Goal: Complete application form

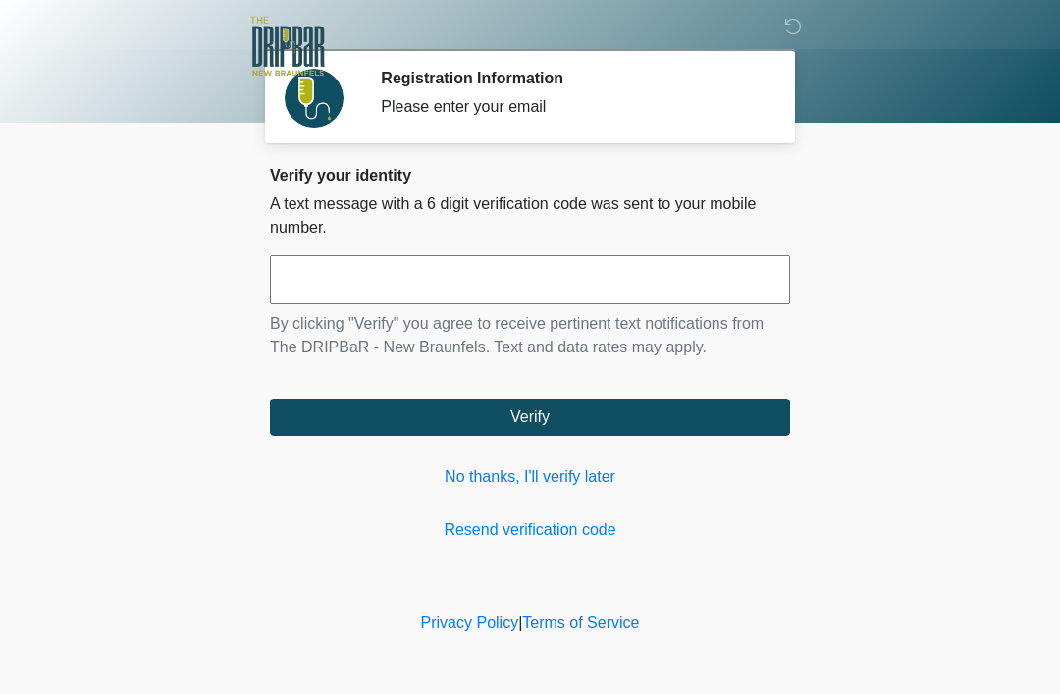
click at [487, 475] on link "No thanks, I'll verify later" at bounding box center [530, 477] width 520 height 24
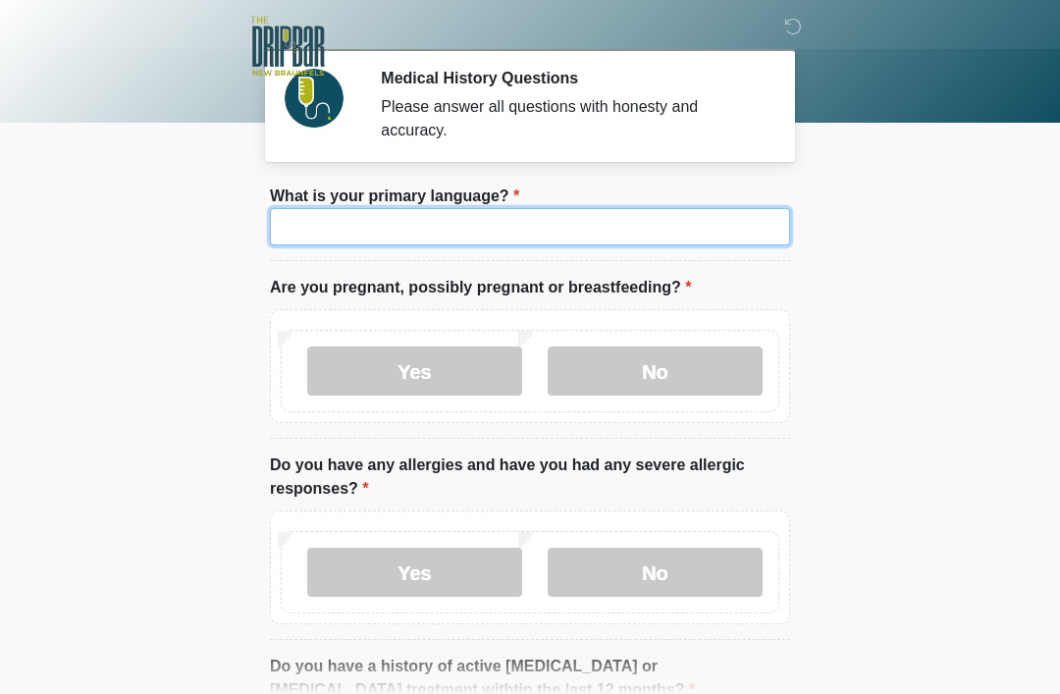
click at [340, 208] on input "What is your primary language?" at bounding box center [530, 226] width 520 height 37
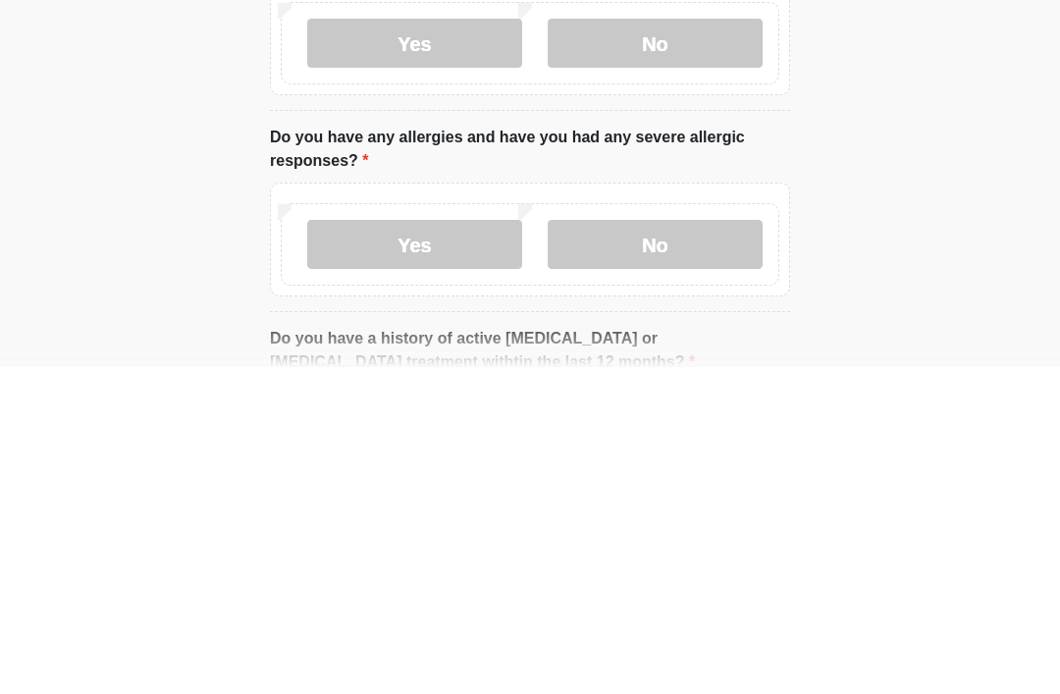
type input "*******"
click at [667, 548] on label "No" at bounding box center [655, 572] width 215 height 49
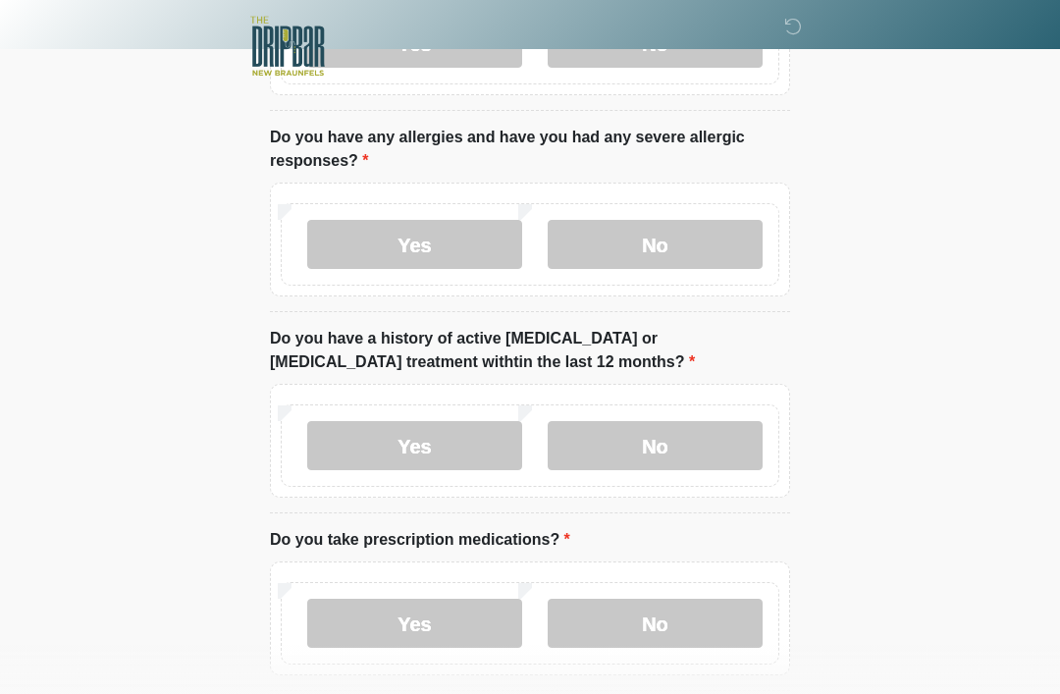
click at [670, 445] on label "No" at bounding box center [655, 445] width 215 height 49
click at [656, 632] on label "No" at bounding box center [655, 623] width 215 height 49
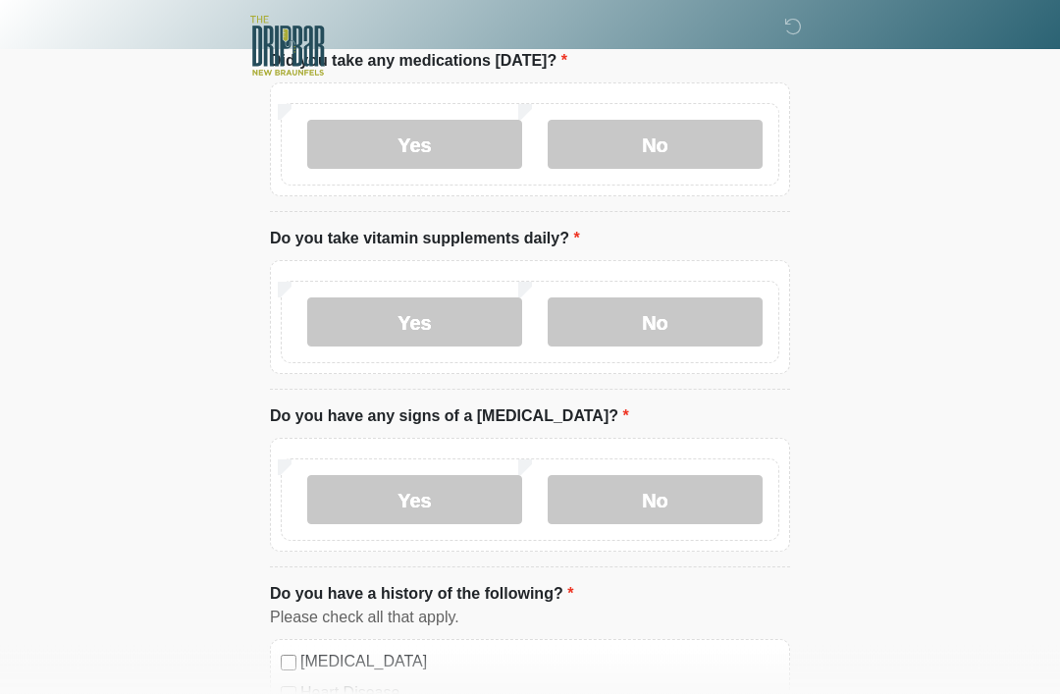
scroll to position [984, 0]
click at [434, 329] on label "Yes" at bounding box center [414, 321] width 215 height 49
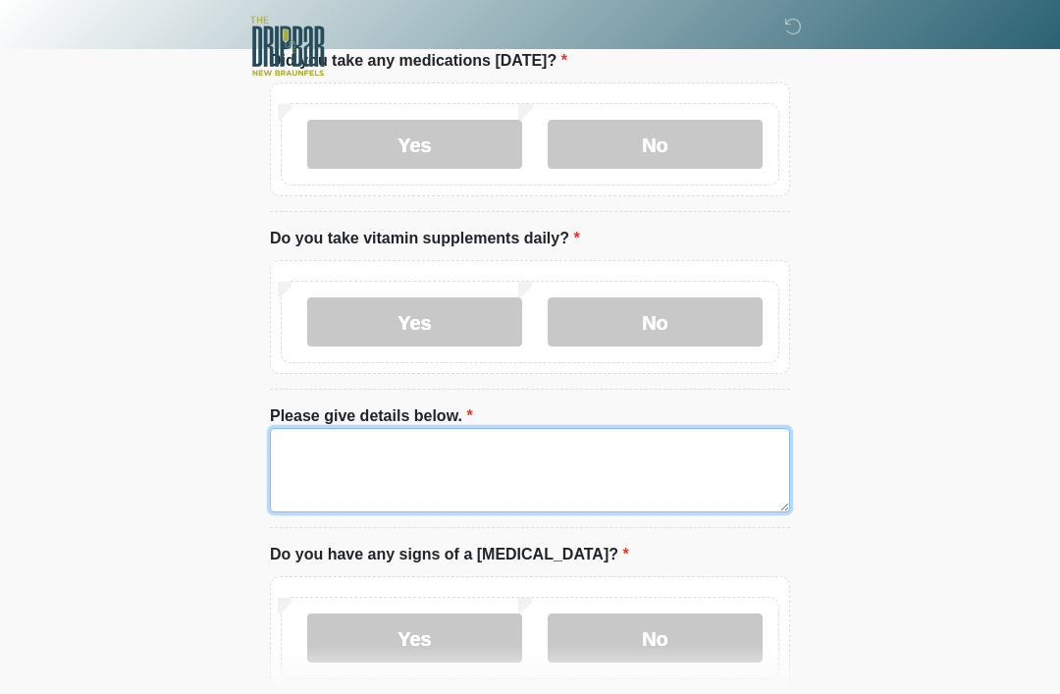
click at [522, 466] on textarea "Please give details below." at bounding box center [530, 470] width 520 height 84
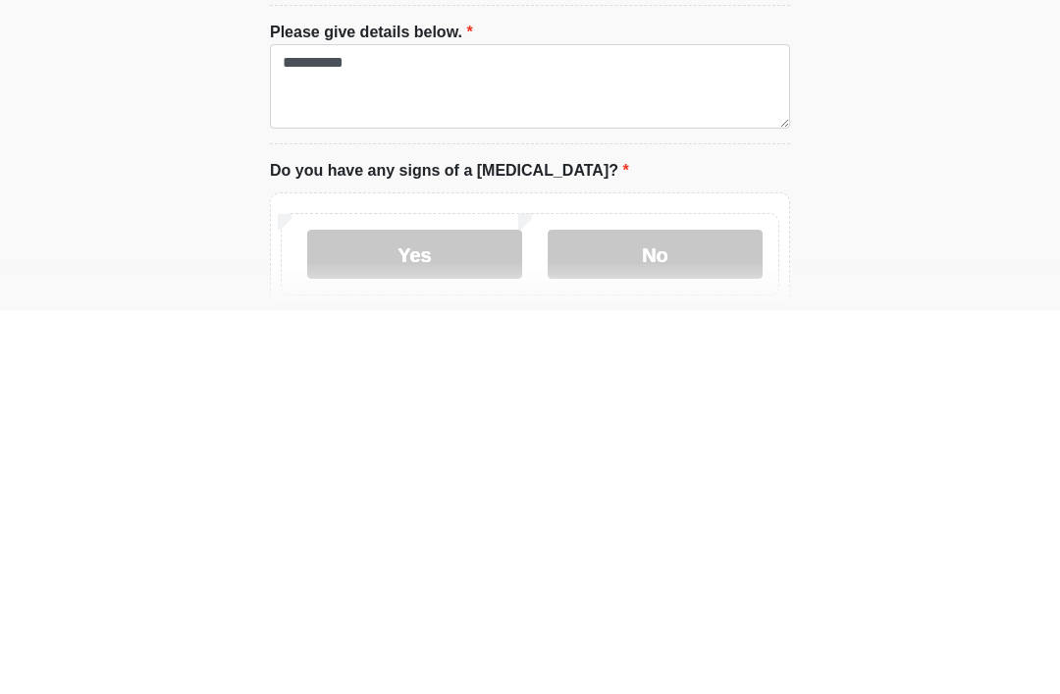
click at [668, 613] on label "No" at bounding box center [655, 637] width 215 height 49
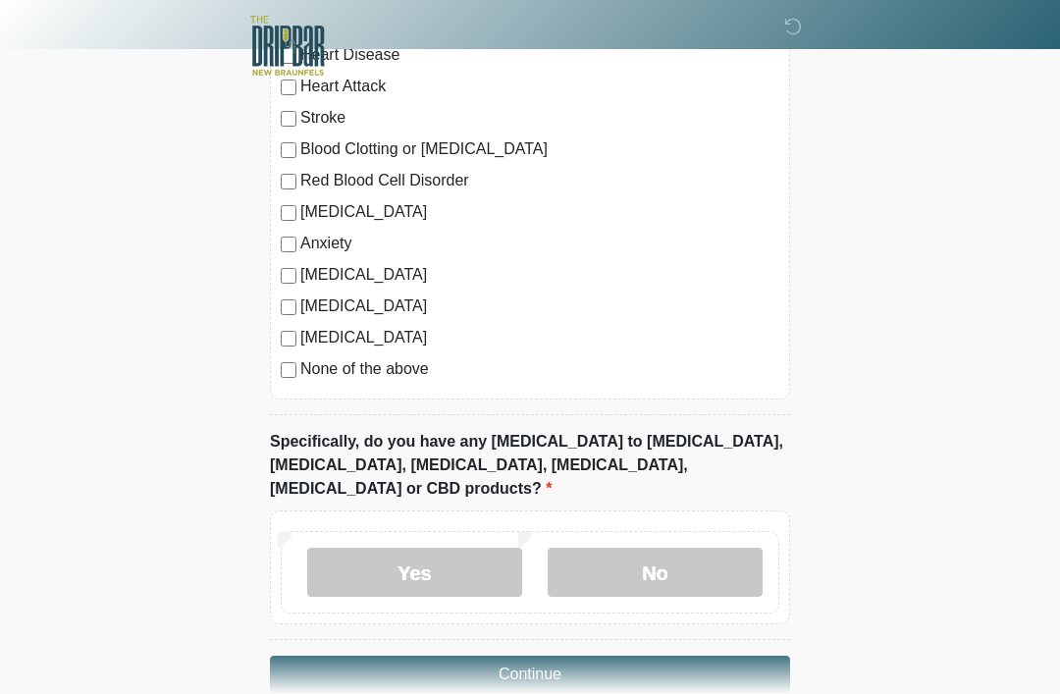
scroll to position [1774, 0]
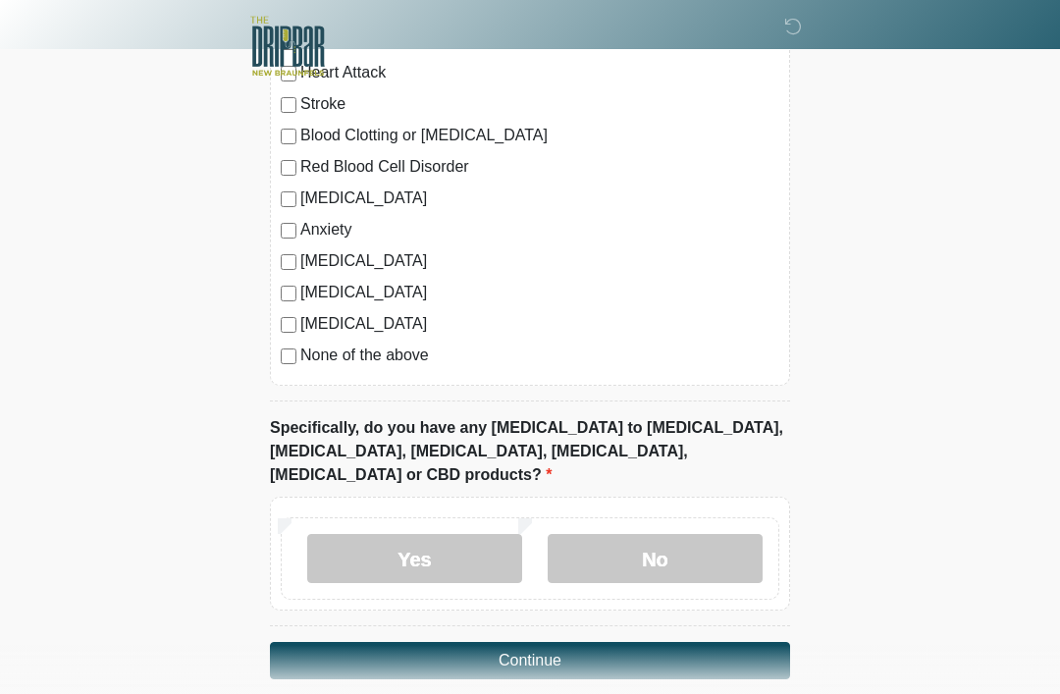
click at [666, 537] on label "No" at bounding box center [655, 558] width 215 height 49
click at [537, 642] on button "Continue" at bounding box center [530, 660] width 520 height 37
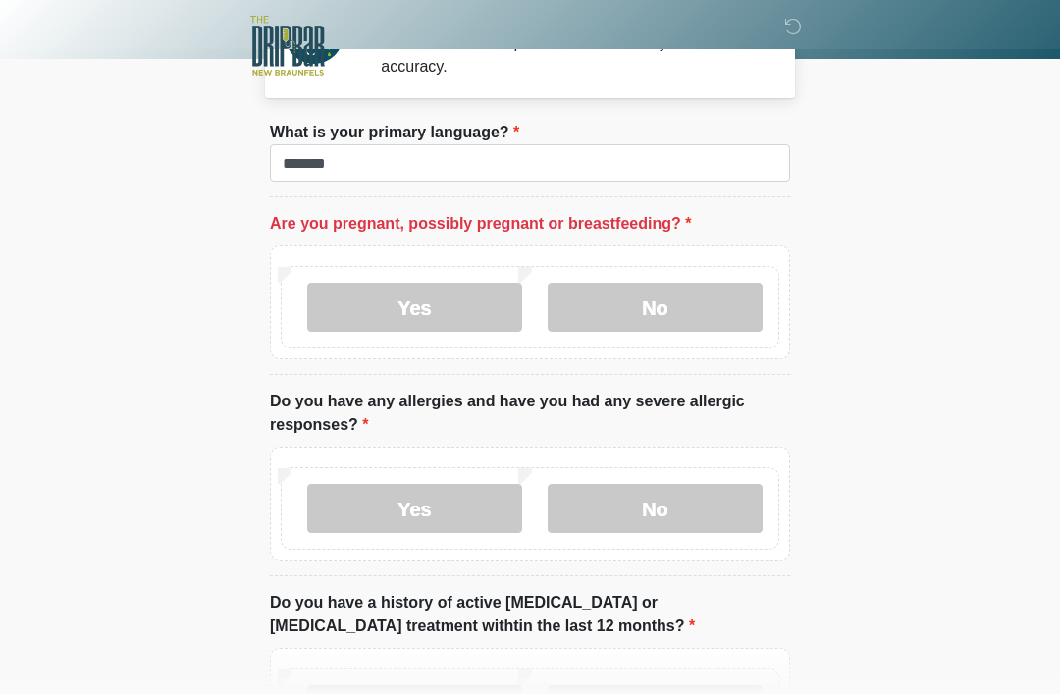
scroll to position [62, 0]
click at [662, 319] on label "No" at bounding box center [655, 309] width 215 height 49
click at [974, 269] on body "‎ ‎ Medical History Questions Please answer all questions with honesty and accu…" at bounding box center [530, 284] width 1060 height 694
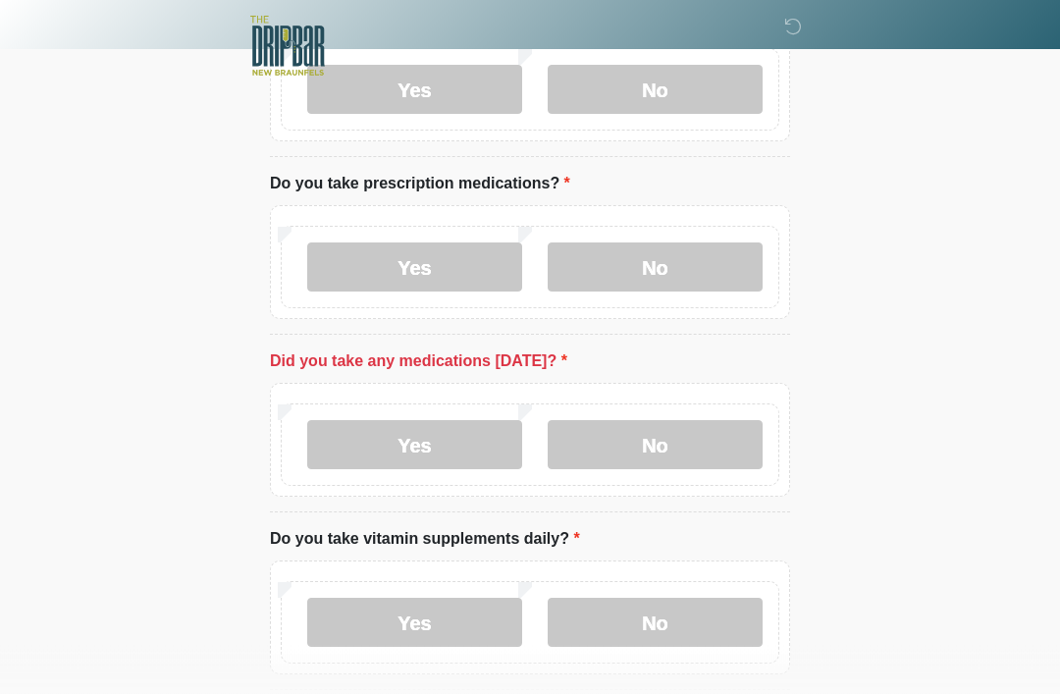
click at [677, 439] on label "No" at bounding box center [655, 445] width 215 height 49
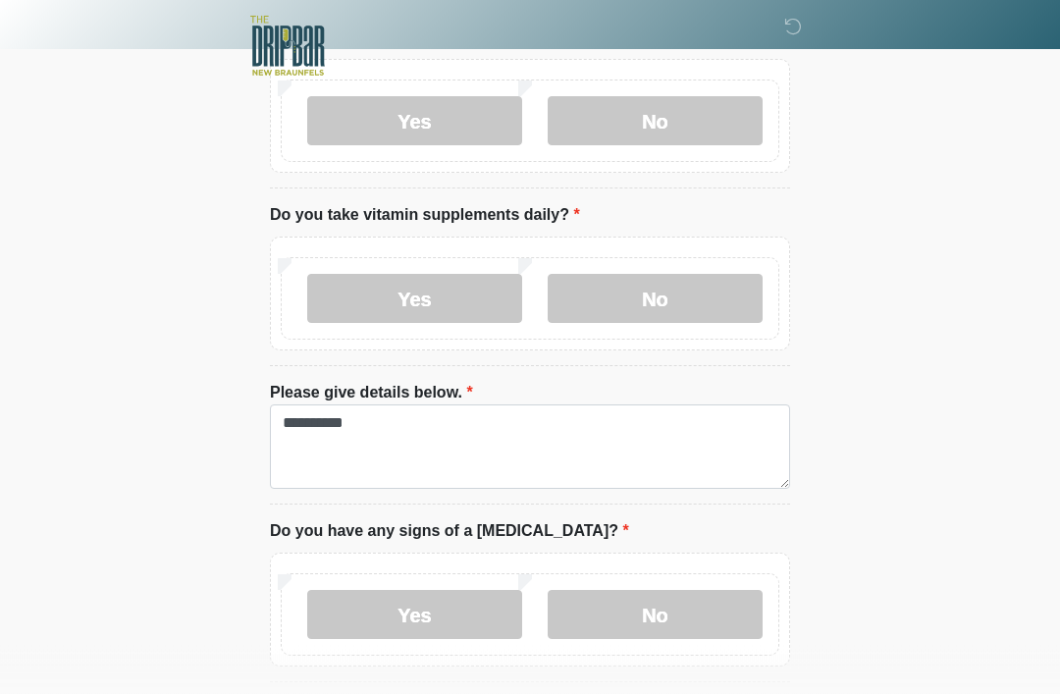
scroll to position [1006, 0]
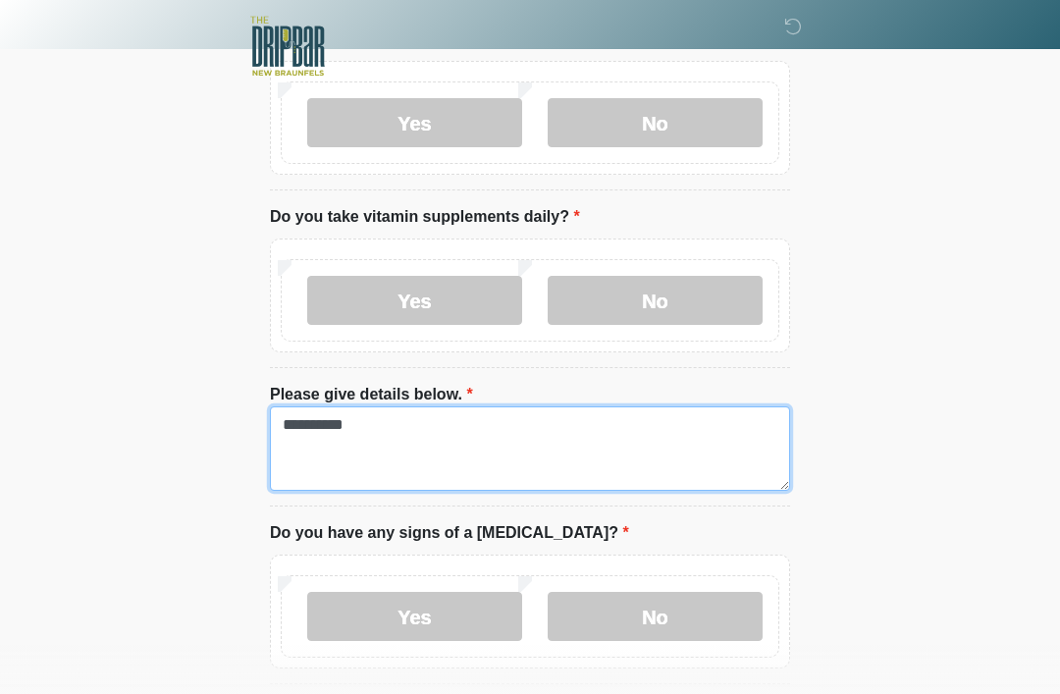
click at [393, 429] on textarea "**********" at bounding box center [530, 448] width 520 height 84
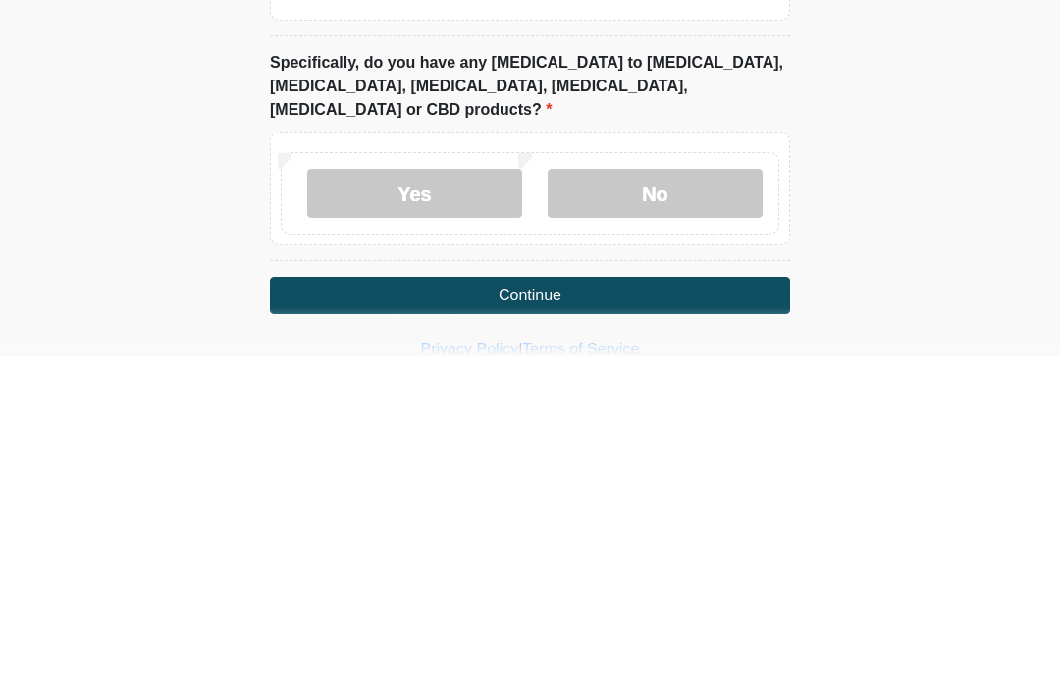
scroll to position [1837, 0]
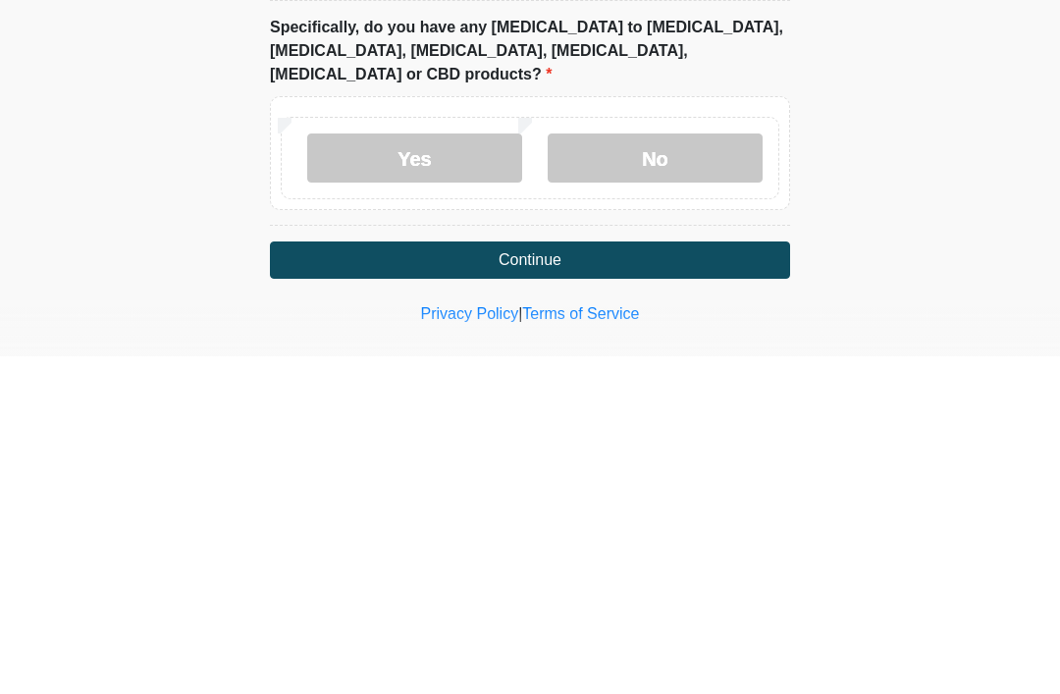
type textarea "**********"
click at [571, 579] on button "Continue" at bounding box center [530, 597] width 520 height 37
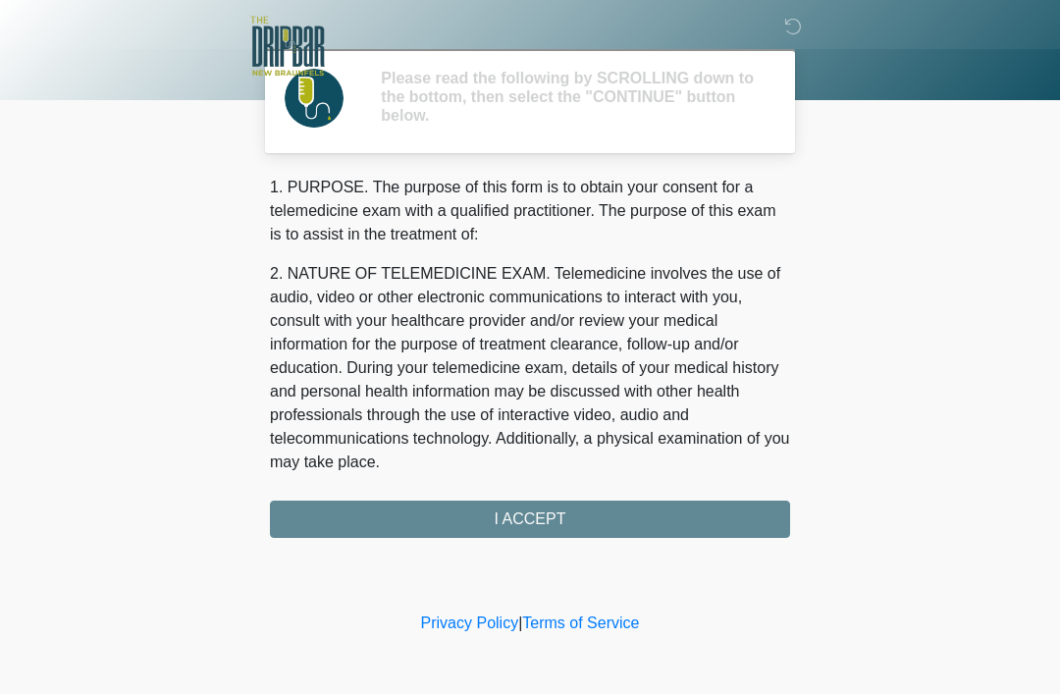
scroll to position [0, 0]
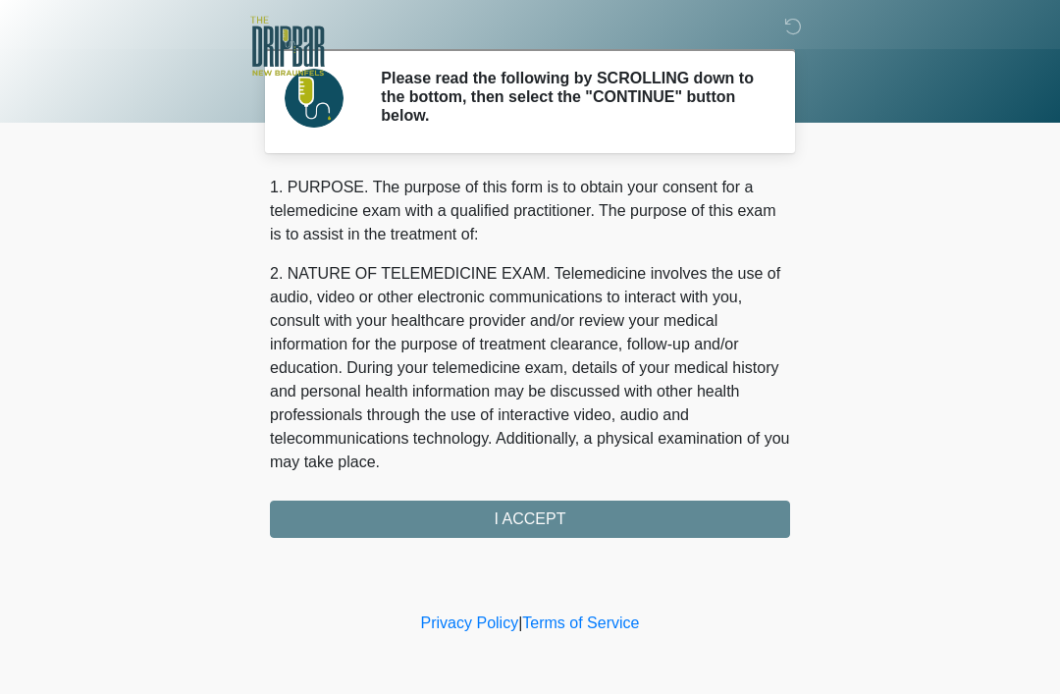
click at [541, 528] on div "1. PURPOSE. The purpose of this form is to obtain your consent for a telemedici…" at bounding box center [530, 357] width 520 height 362
click at [518, 535] on div "1. PURPOSE. The purpose of this form is to obtain your consent for a telemedici…" at bounding box center [530, 357] width 520 height 362
click at [528, 523] on div "1. PURPOSE. The purpose of this form is to obtain your consent for a telemedici…" at bounding box center [530, 357] width 520 height 362
click at [504, 528] on div "1. PURPOSE. The purpose of this form is to obtain your consent for a telemedici…" at bounding box center [530, 357] width 520 height 362
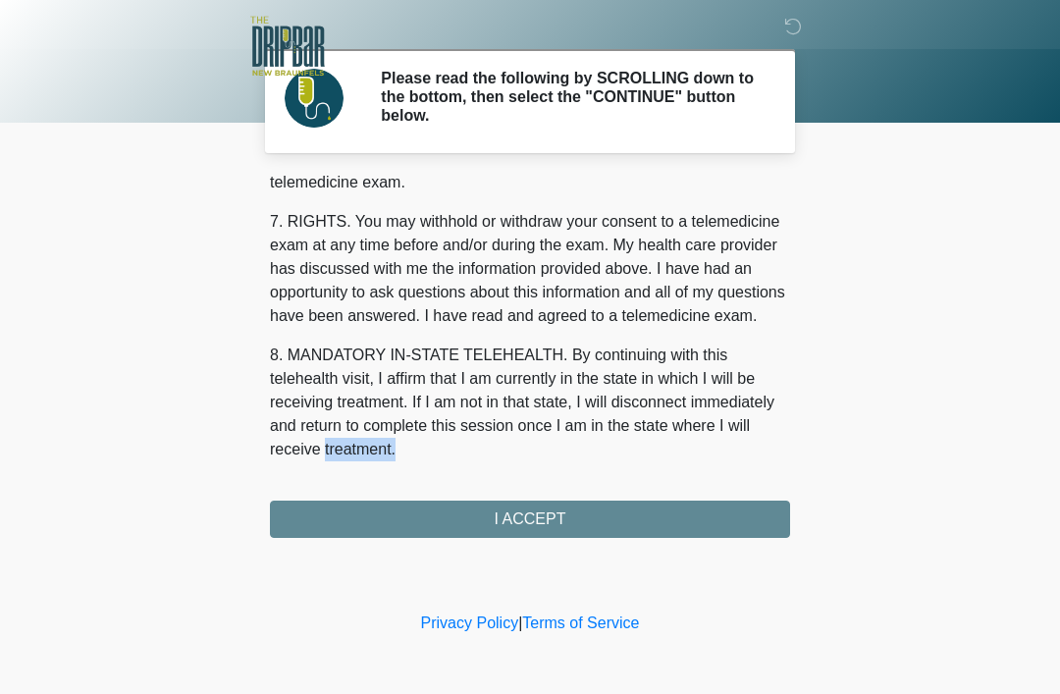
scroll to position [861, 0]
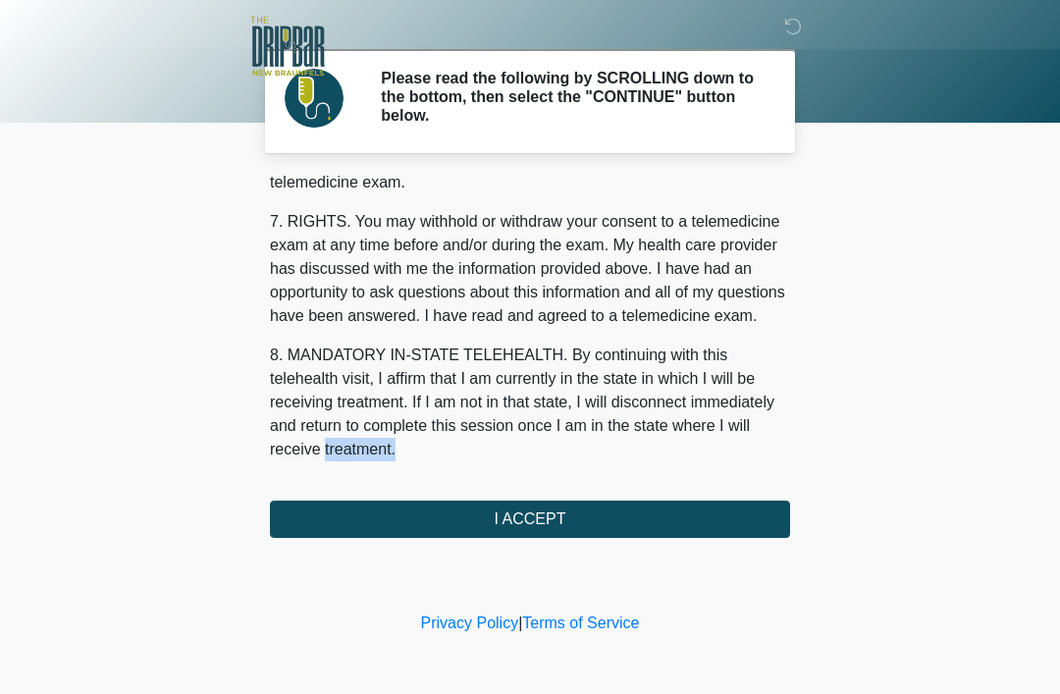
click at [469, 449] on p "8. MANDATORY IN-STATE TELEHEALTH. By continuing with this telehealth visit, I a…" at bounding box center [530, 402] width 520 height 118
click at [549, 515] on button "I ACCEPT" at bounding box center [530, 518] width 520 height 37
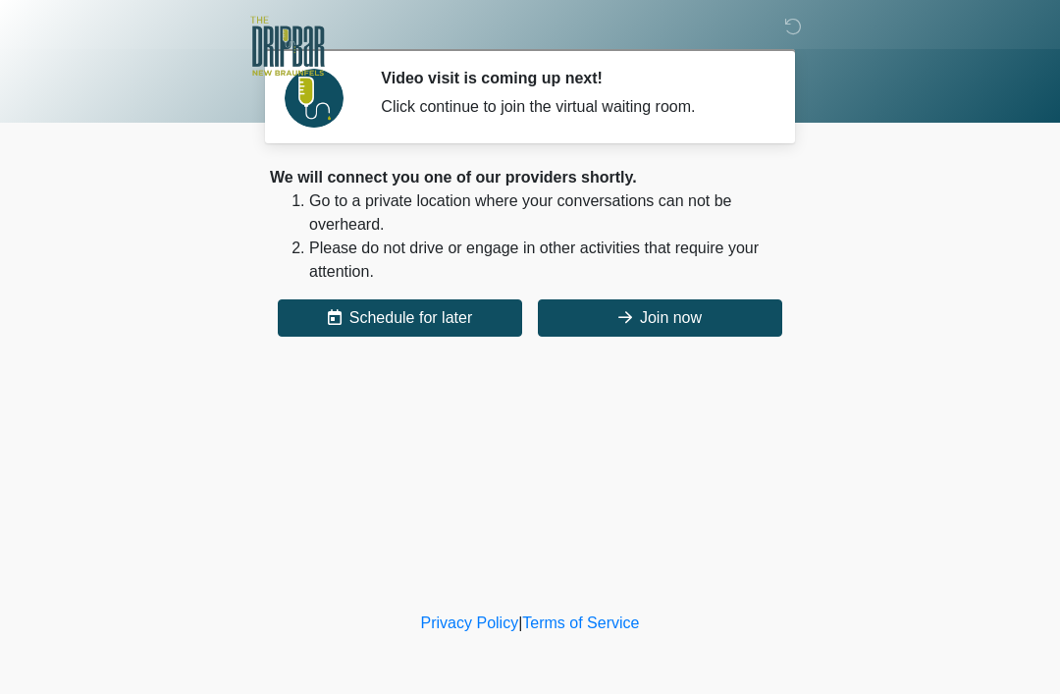
click at [671, 317] on button "Join now" at bounding box center [660, 317] width 244 height 37
